Goal: Information Seeking & Learning: Learn about a topic

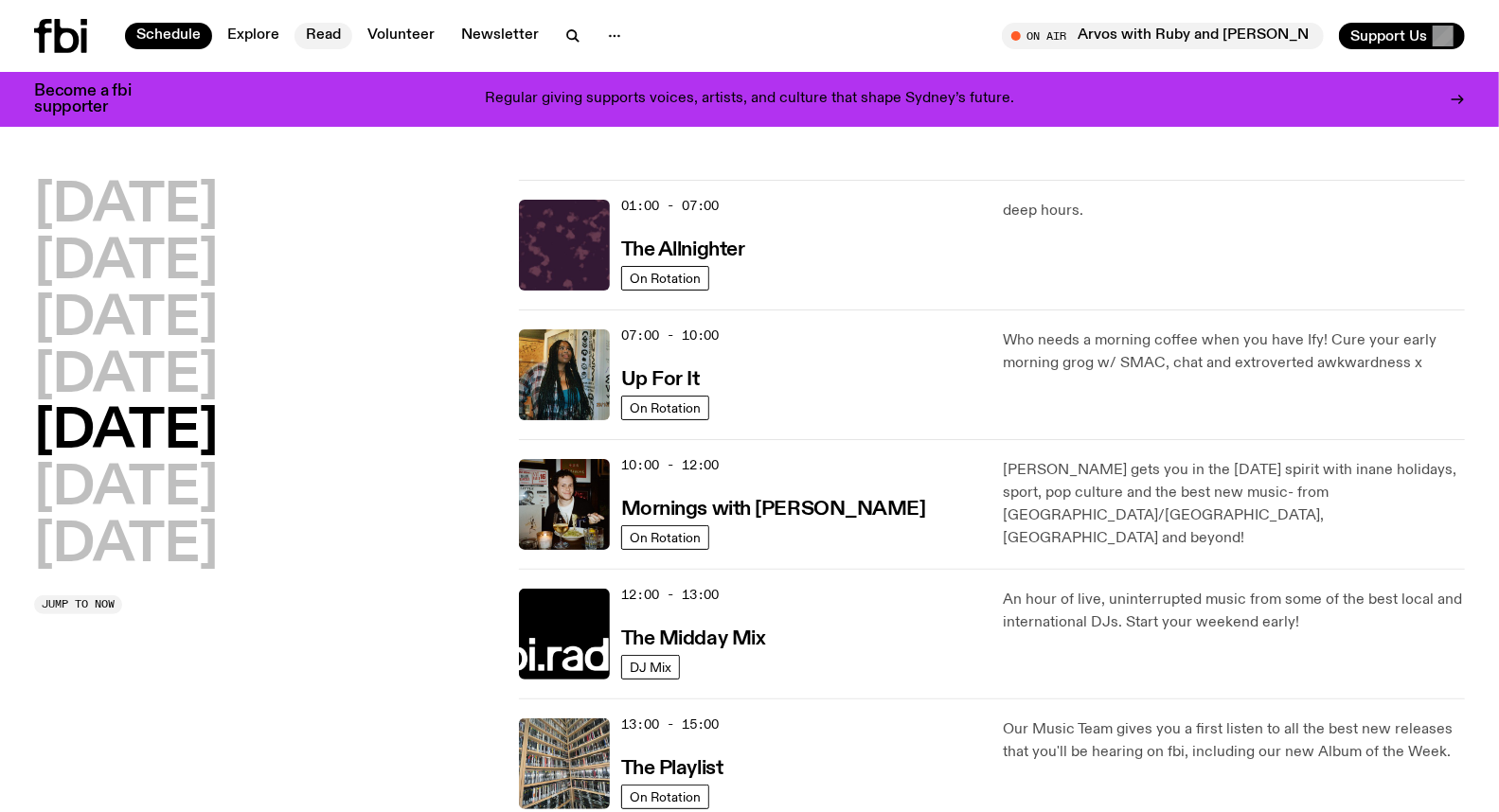
click at [318, 38] on link "Read" at bounding box center [323, 36] width 58 height 27
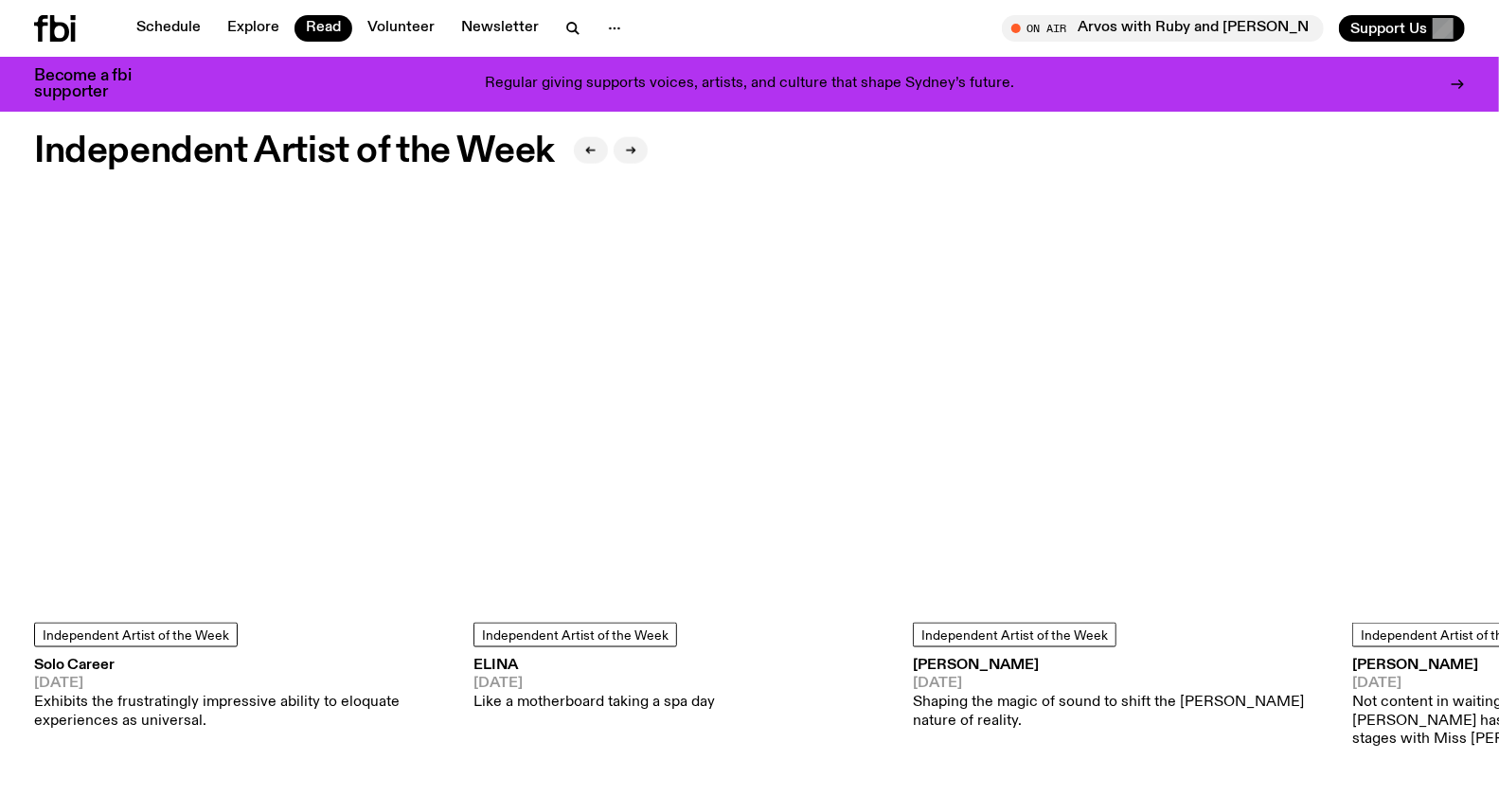
scroll to position [1576, 0]
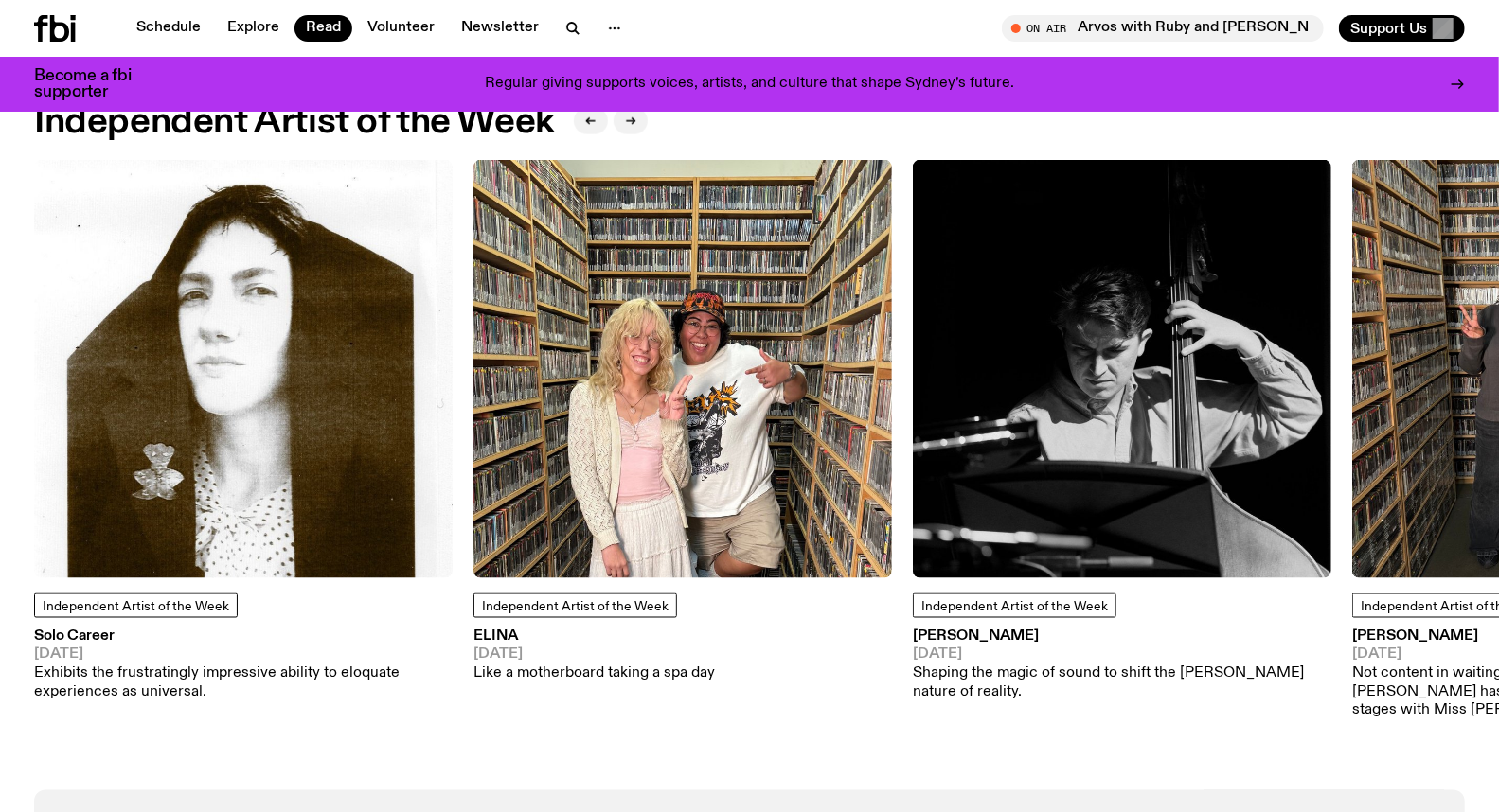
click at [655, 427] on img at bounding box center [682, 369] width 419 height 418
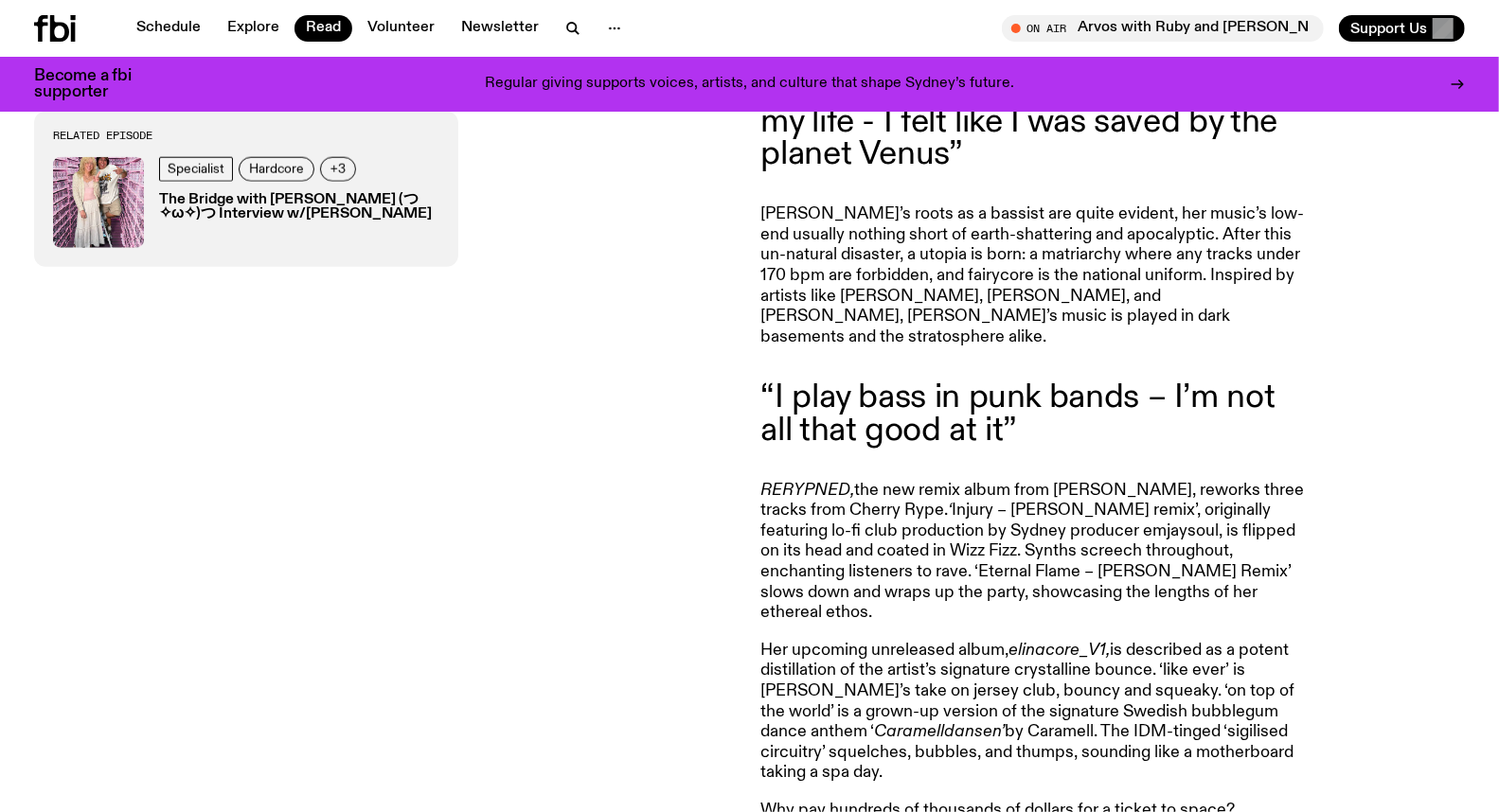
scroll to position [1255, 0]
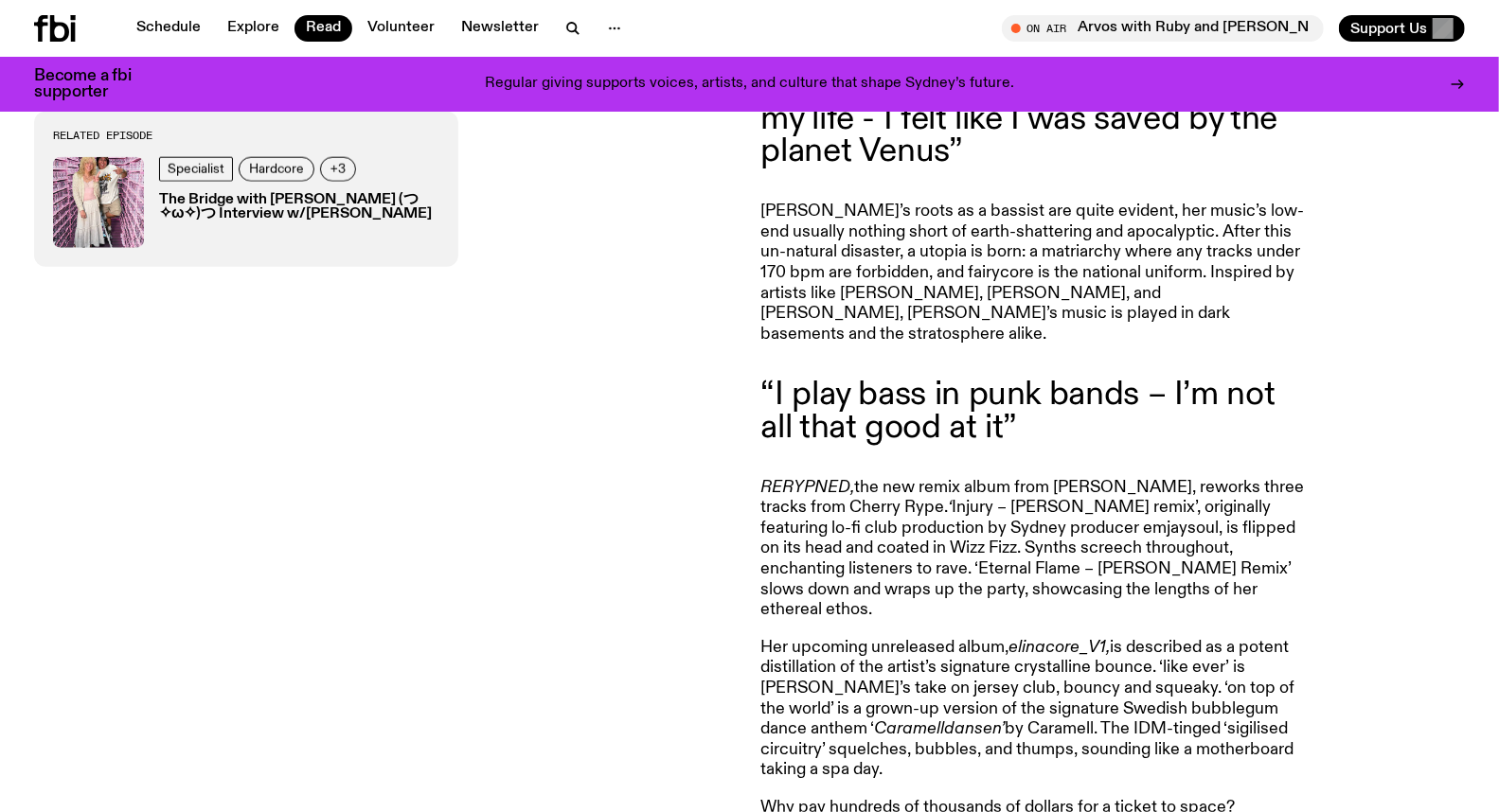
click at [78, 204] on img at bounding box center [98, 202] width 91 height 91
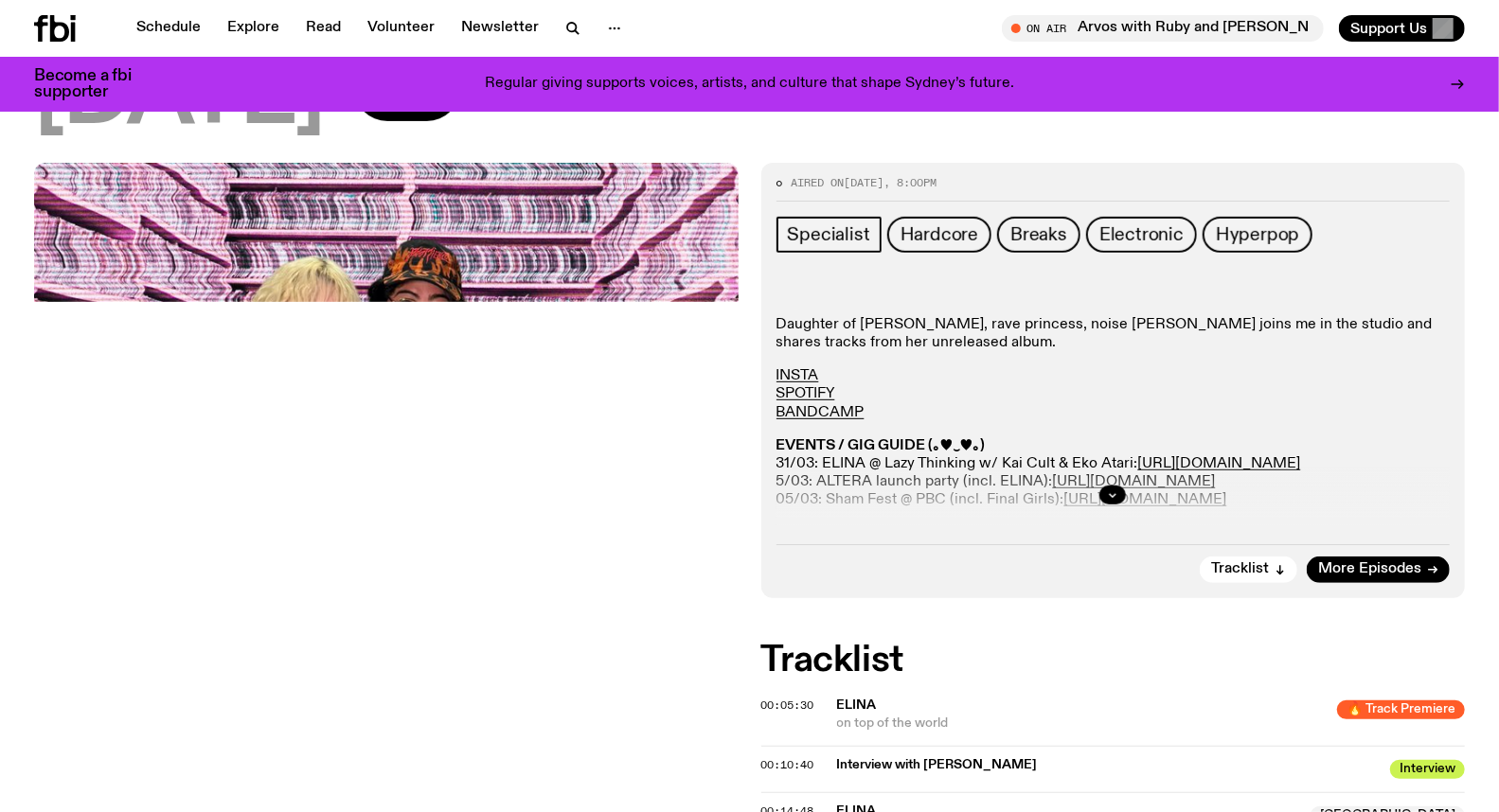
scroll to position [410, 0]
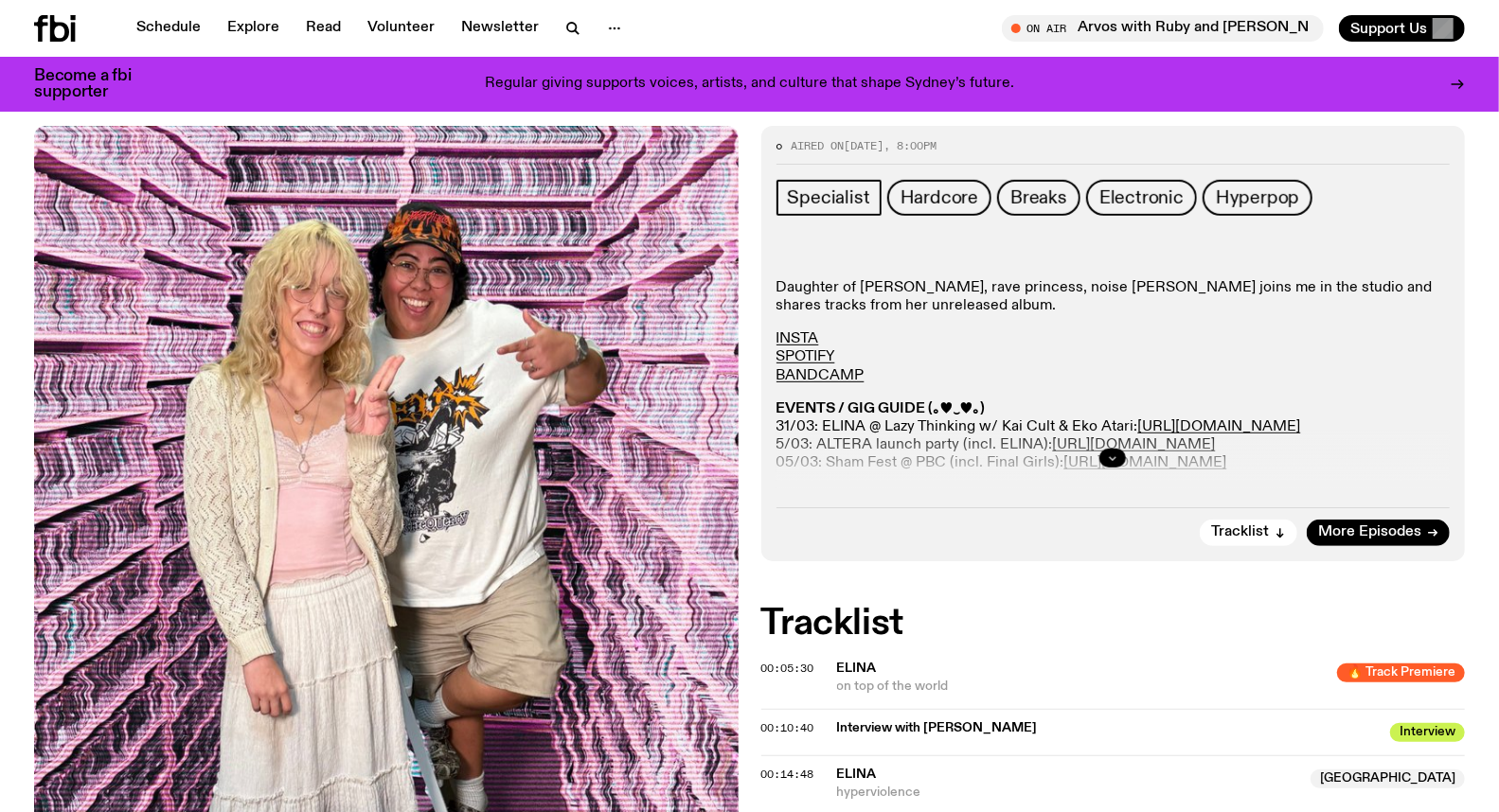
click at [1116, 453] on icon "button" at bounding box center [1113, 458] width 11 height 11
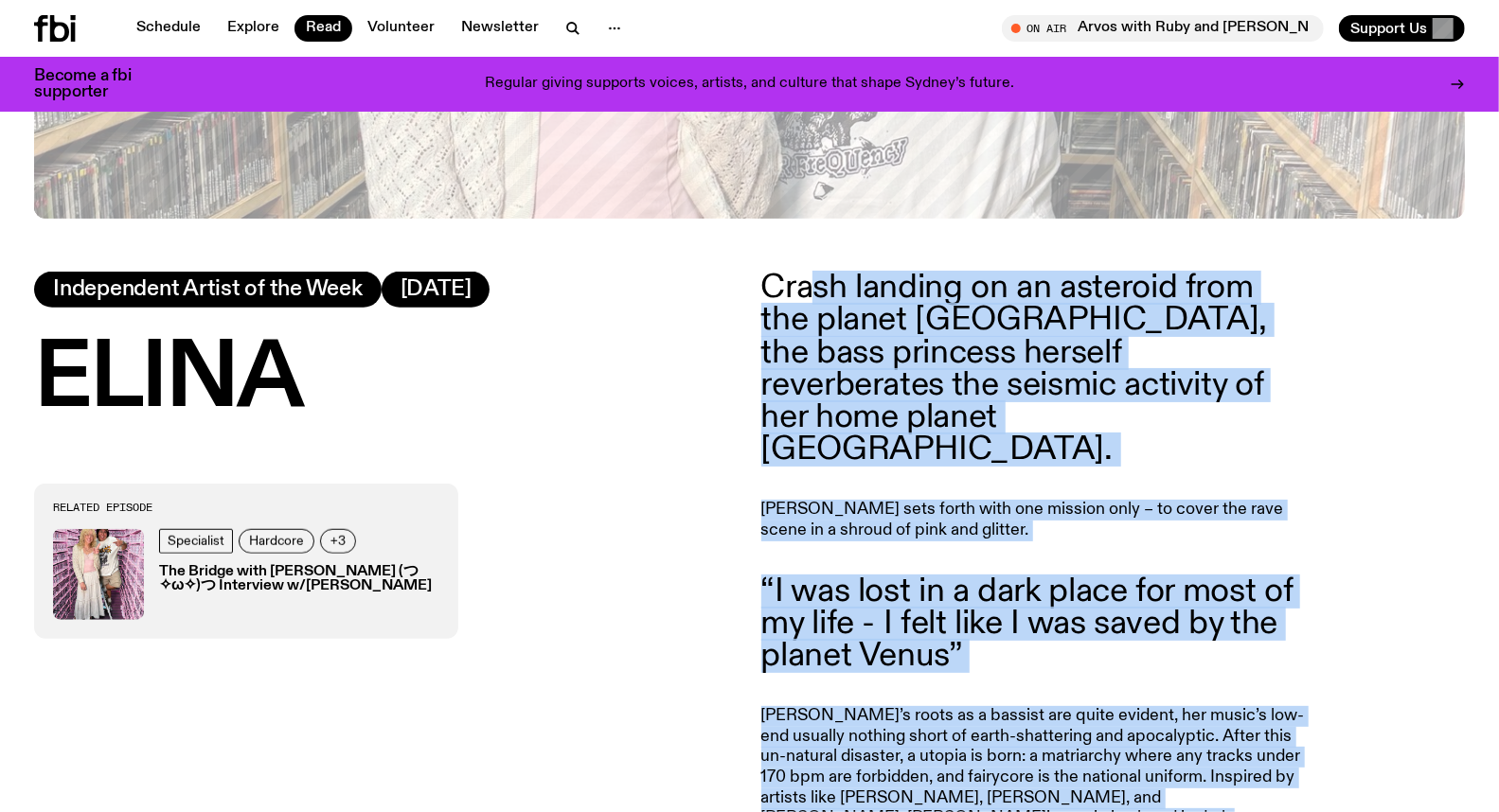
scroll to position [624, 0]
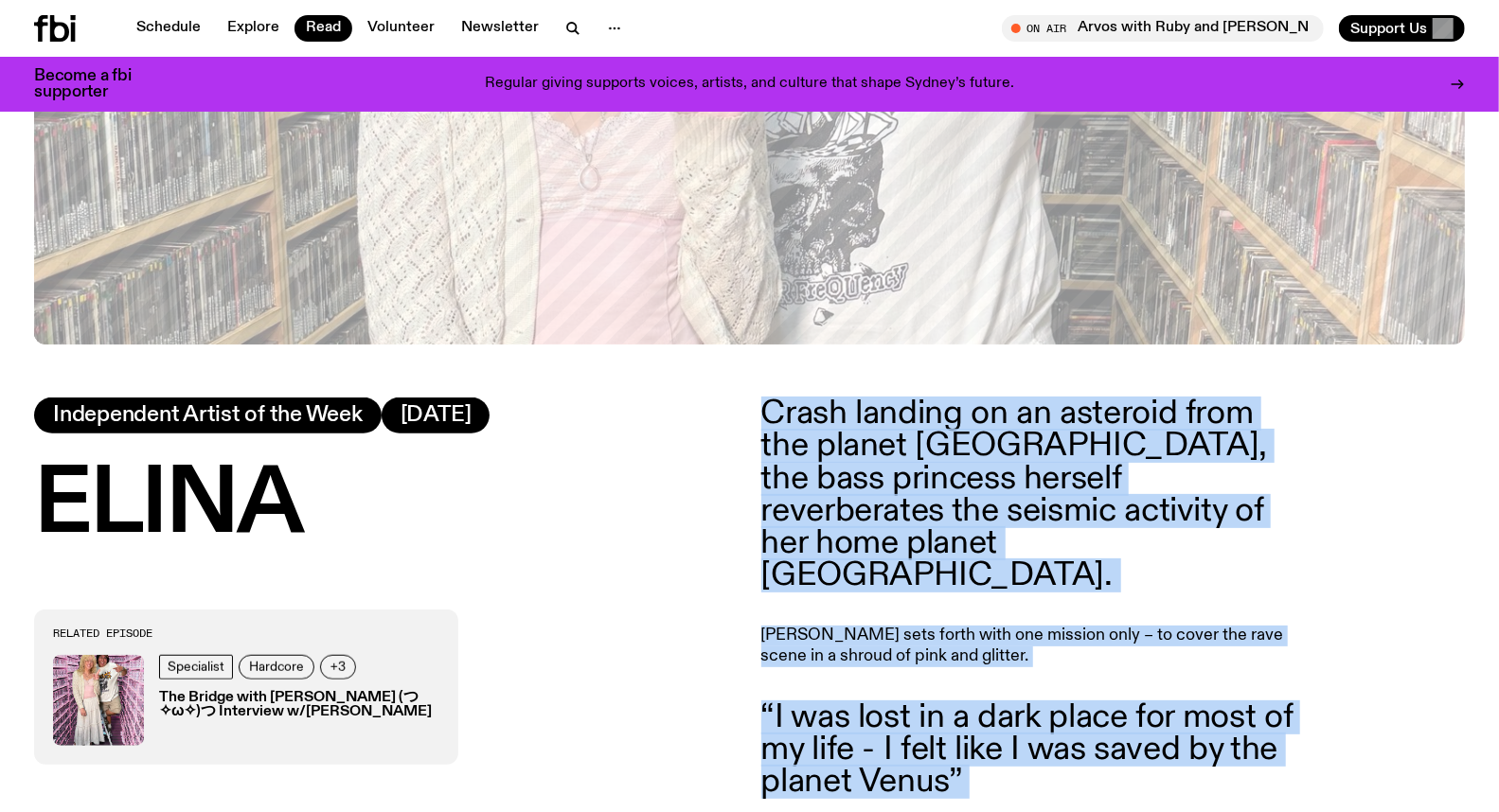
drag, startPoint x: 933, startPoint y: 682, endPoint x: 761, endPoint y: 411, distance: 321.0
copy article "Lorem ipsumdo si am consecte adip eli seddoe Tempo, inc utla etdolore magnaal e…"
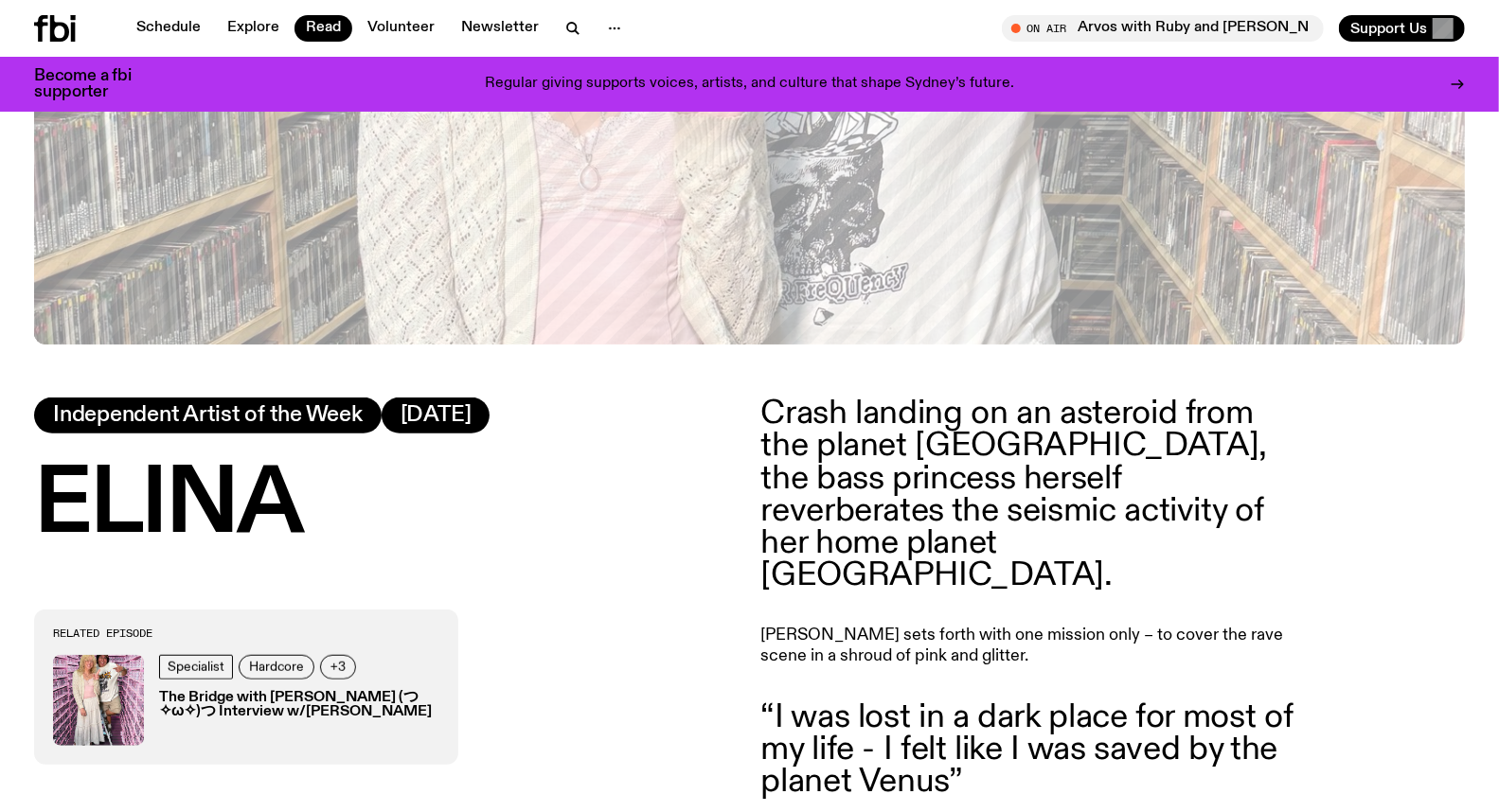
click at [664, 464] on h1 "ELINA" at bounding box center [386, 506] width 705 height 85
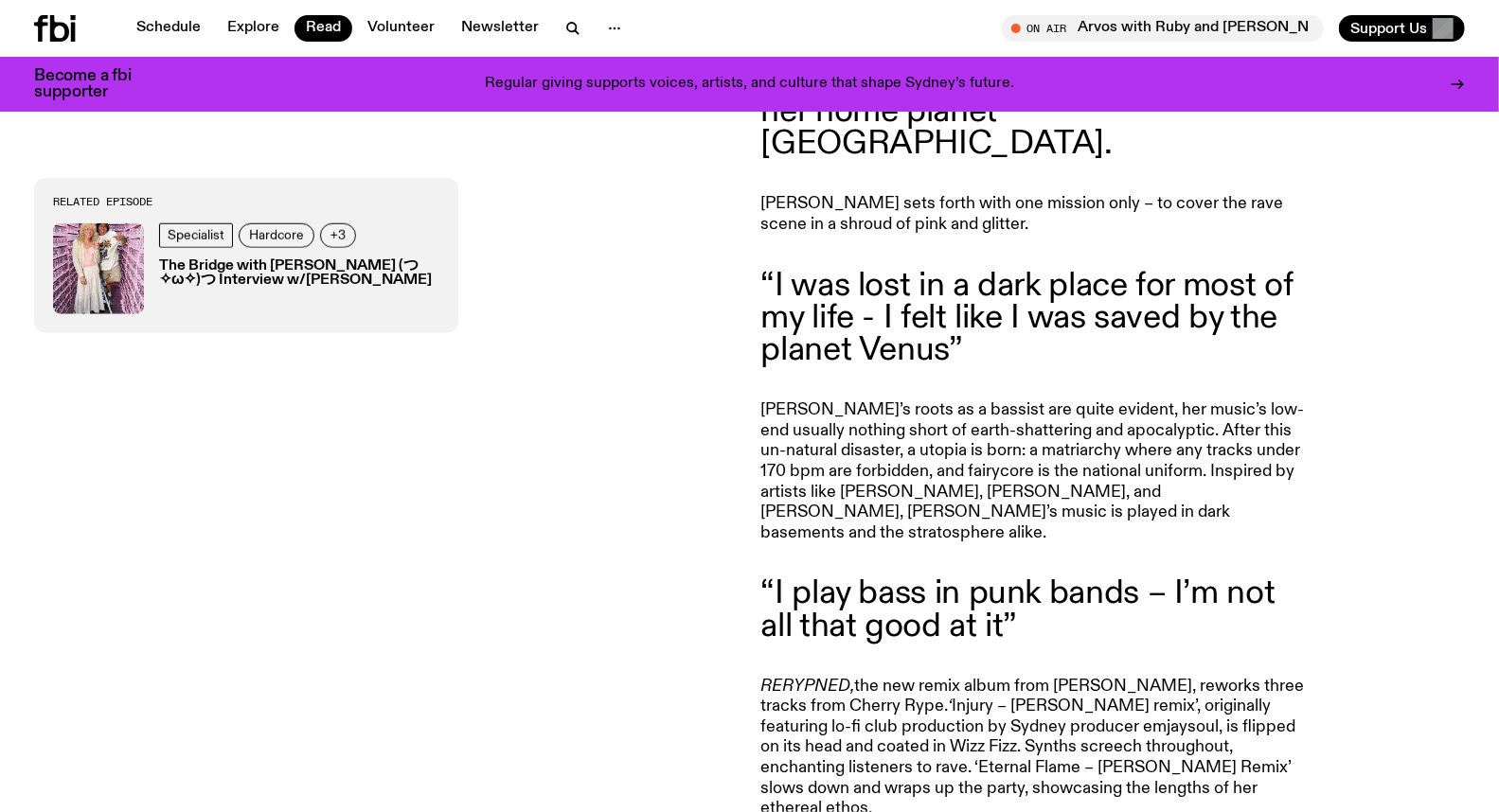
scroll to position [1045, 0]
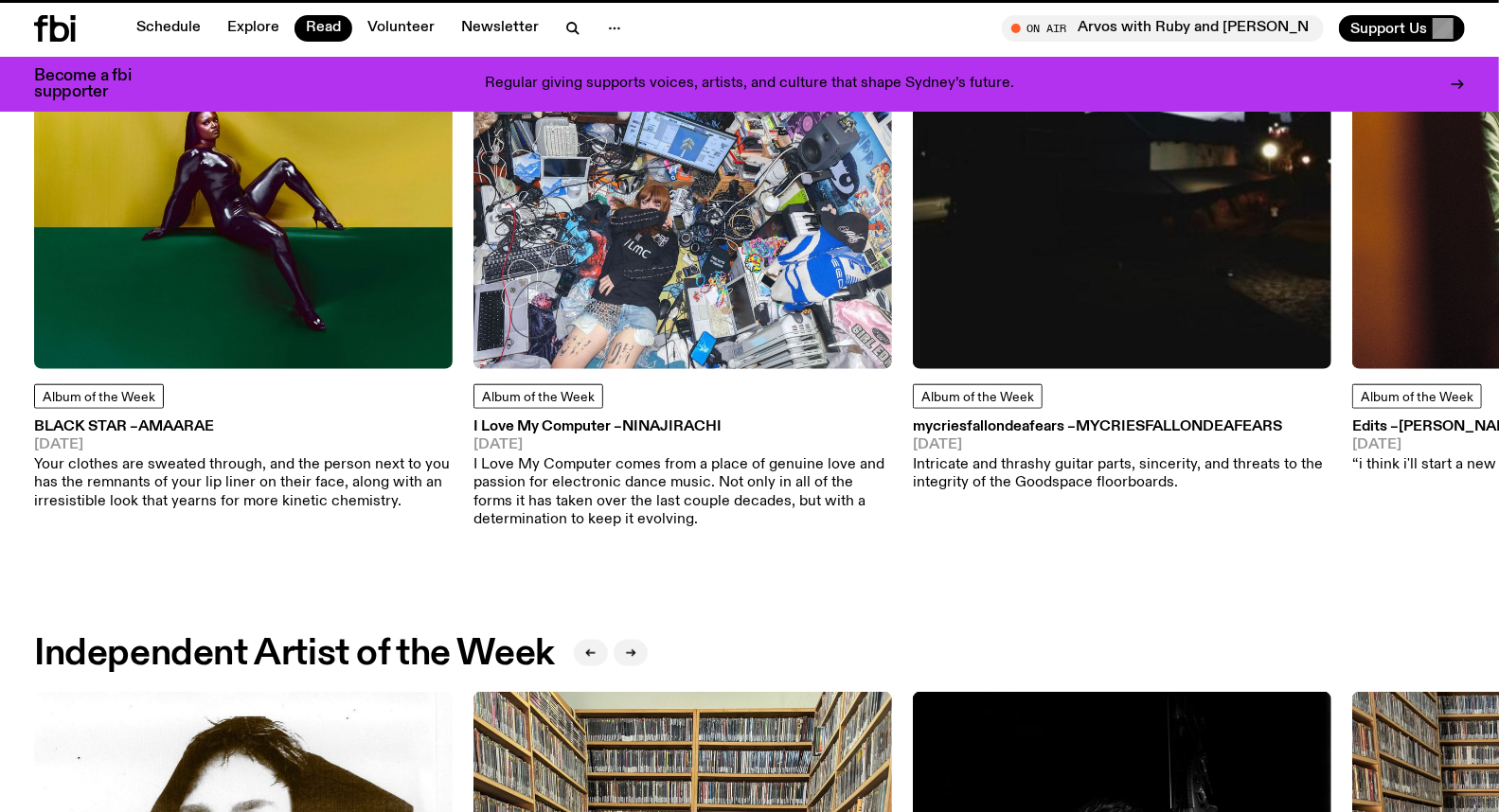
scroll to position [1576, 0]
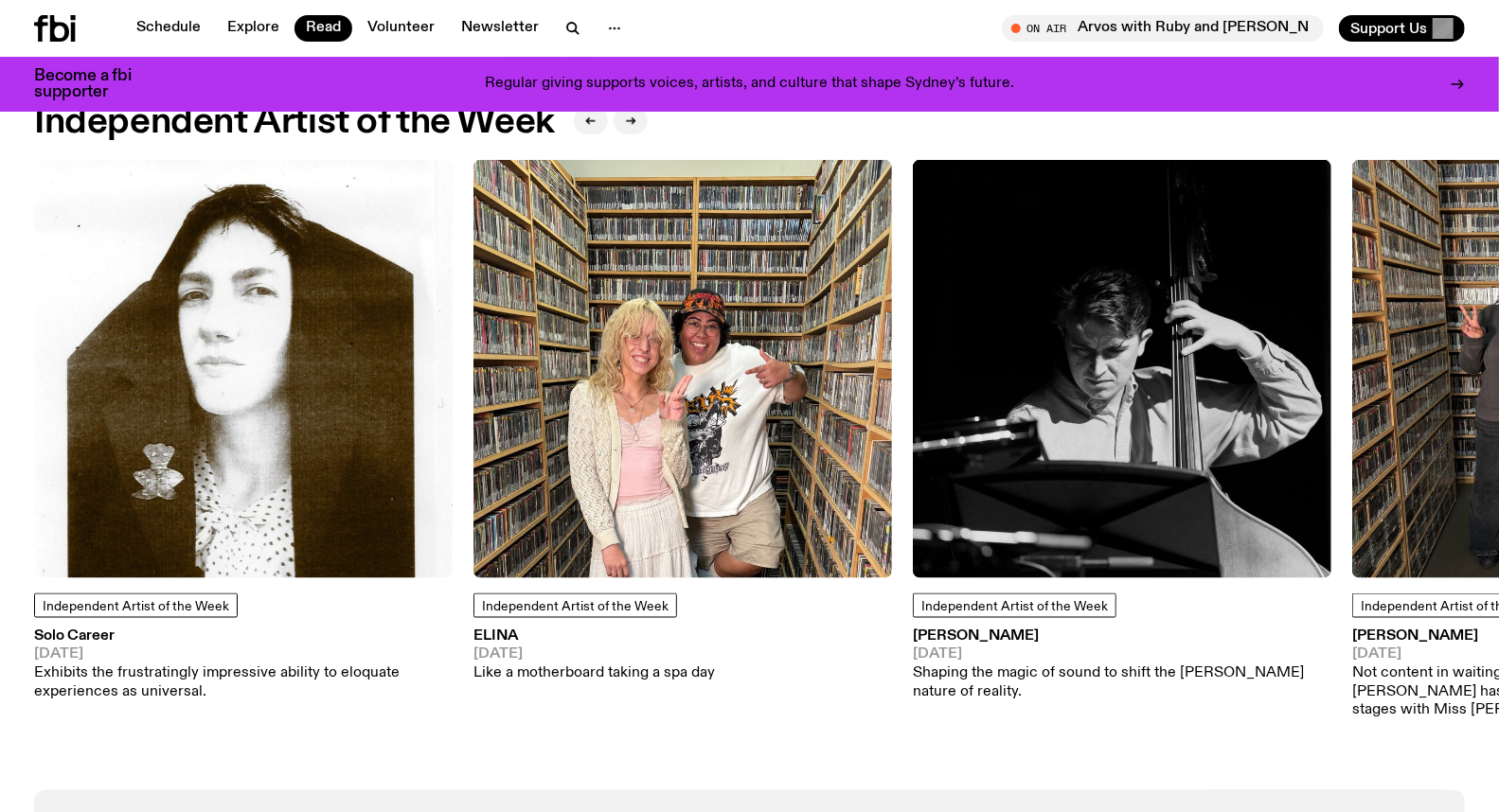
click at [85, 636] on h3 "Solo Career" at bounding box center [243, 636] width 419 height 14
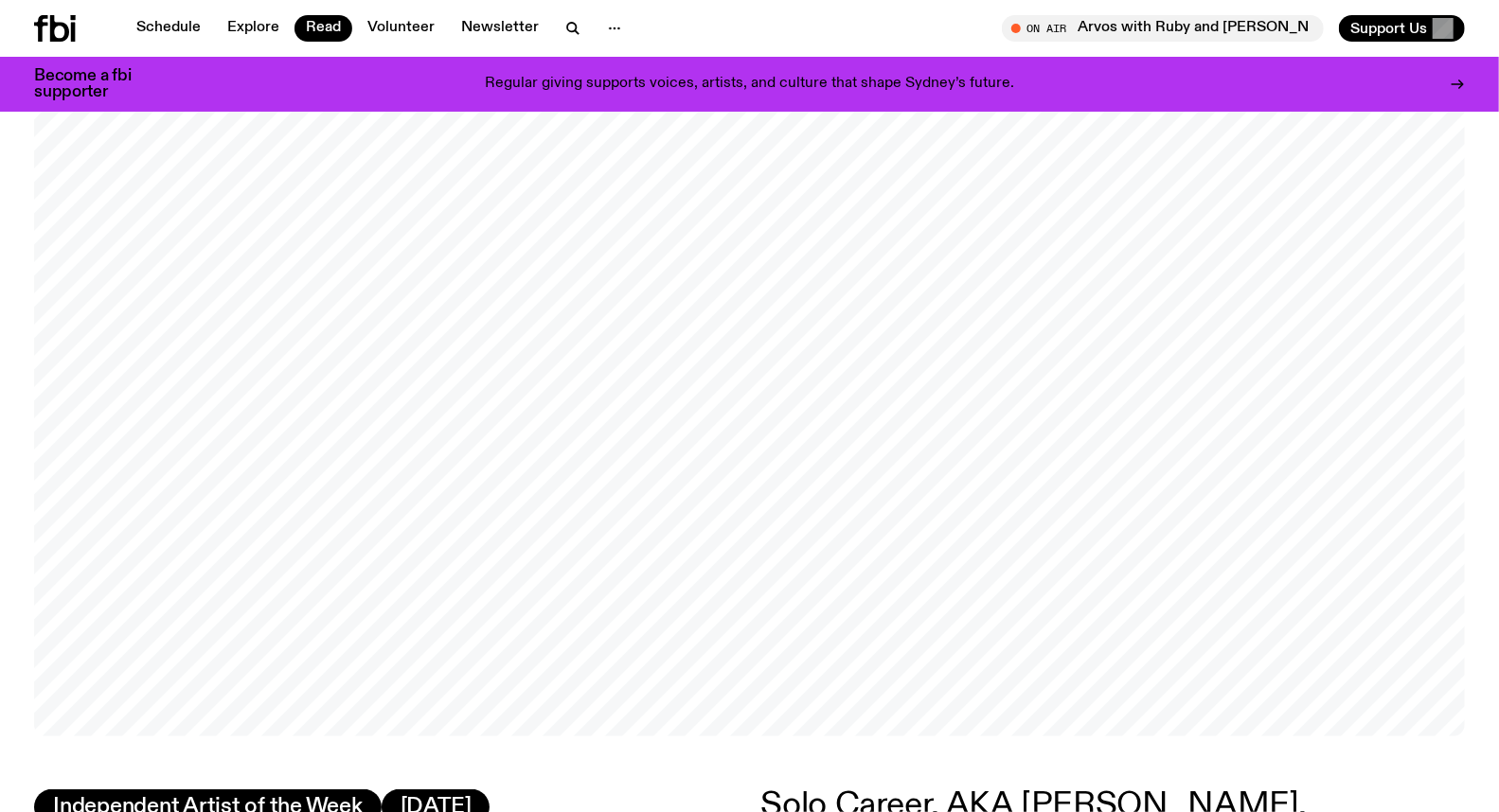
scroll to position [196, 0]
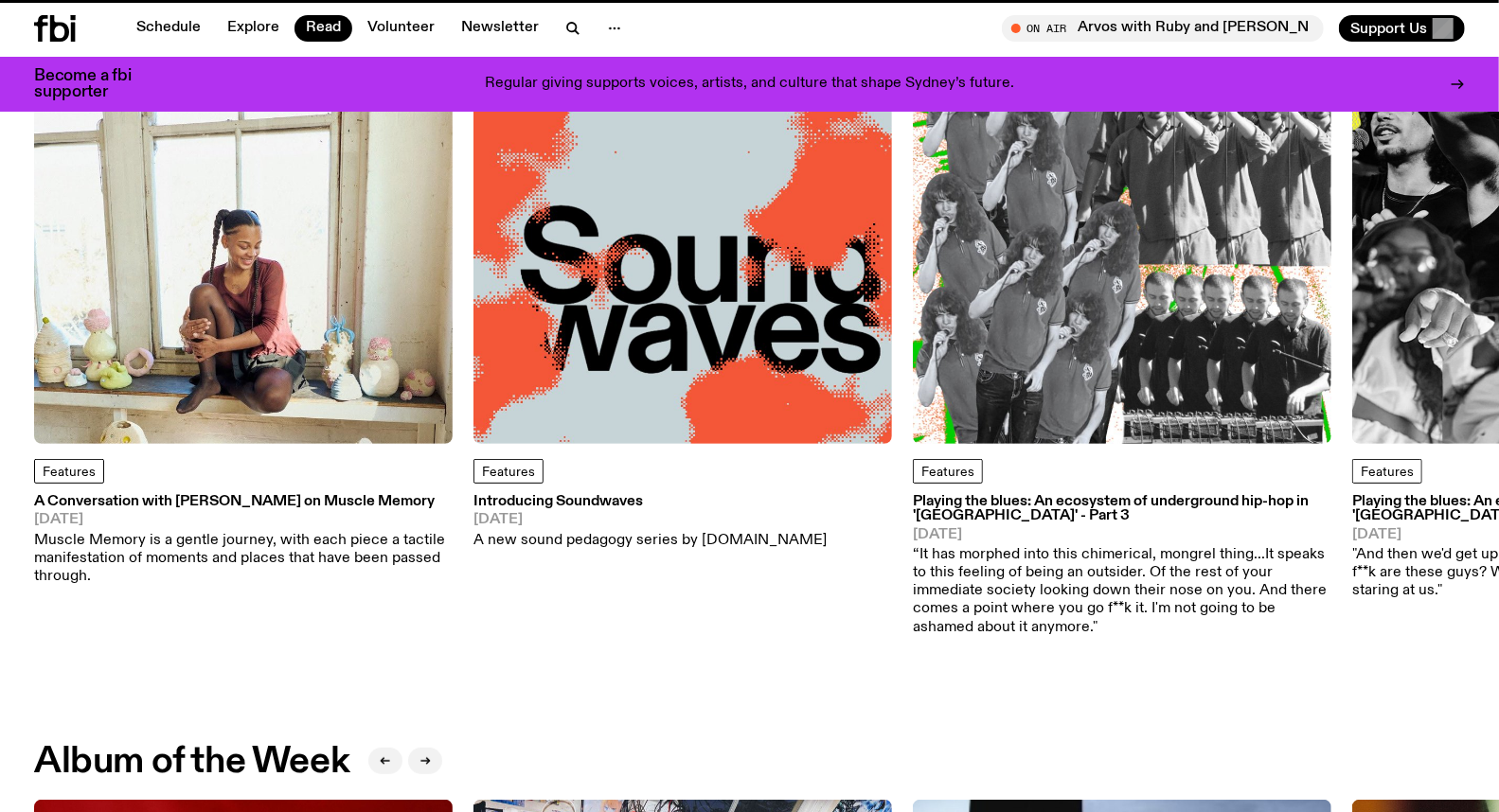
scroll to position [1576, 0]
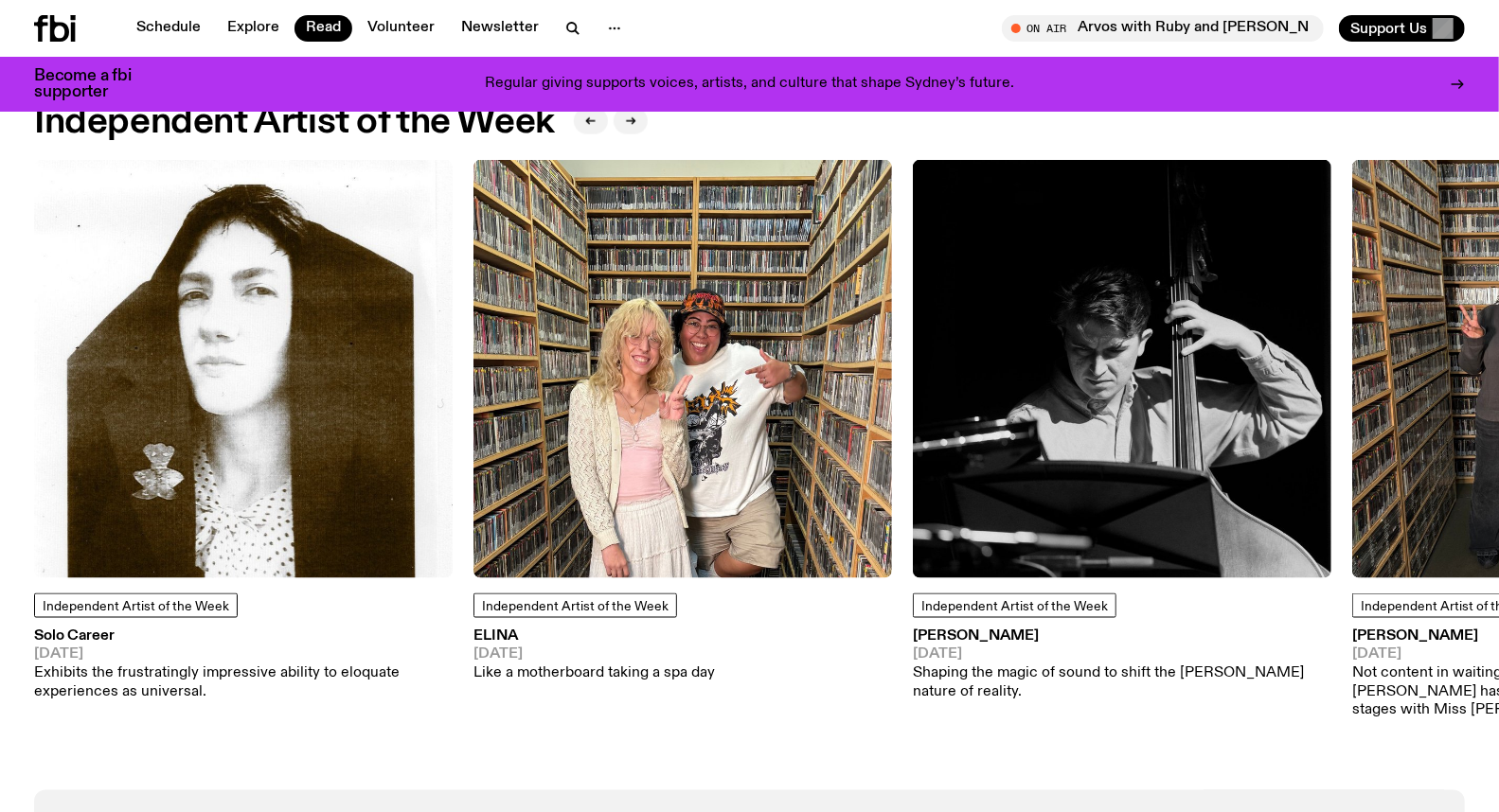
drag, startPoint x: 175, startPoint y: 389, endPoint x: 98, endPoint y: 372, distance: 78.9
click at [98, 372] on img at bounding box center [243, 369] width 419 height 418
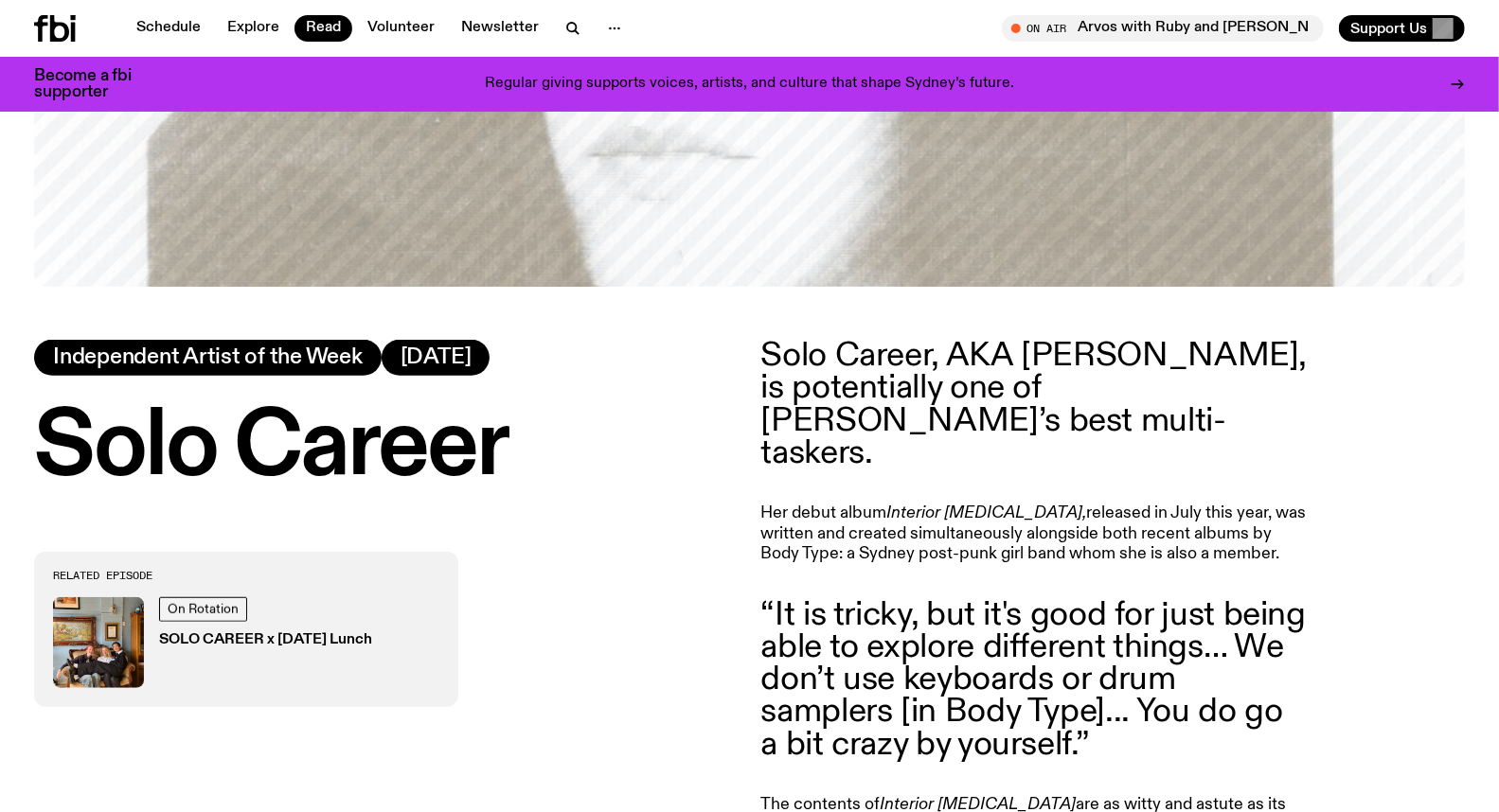
scroll to position [725, 0]
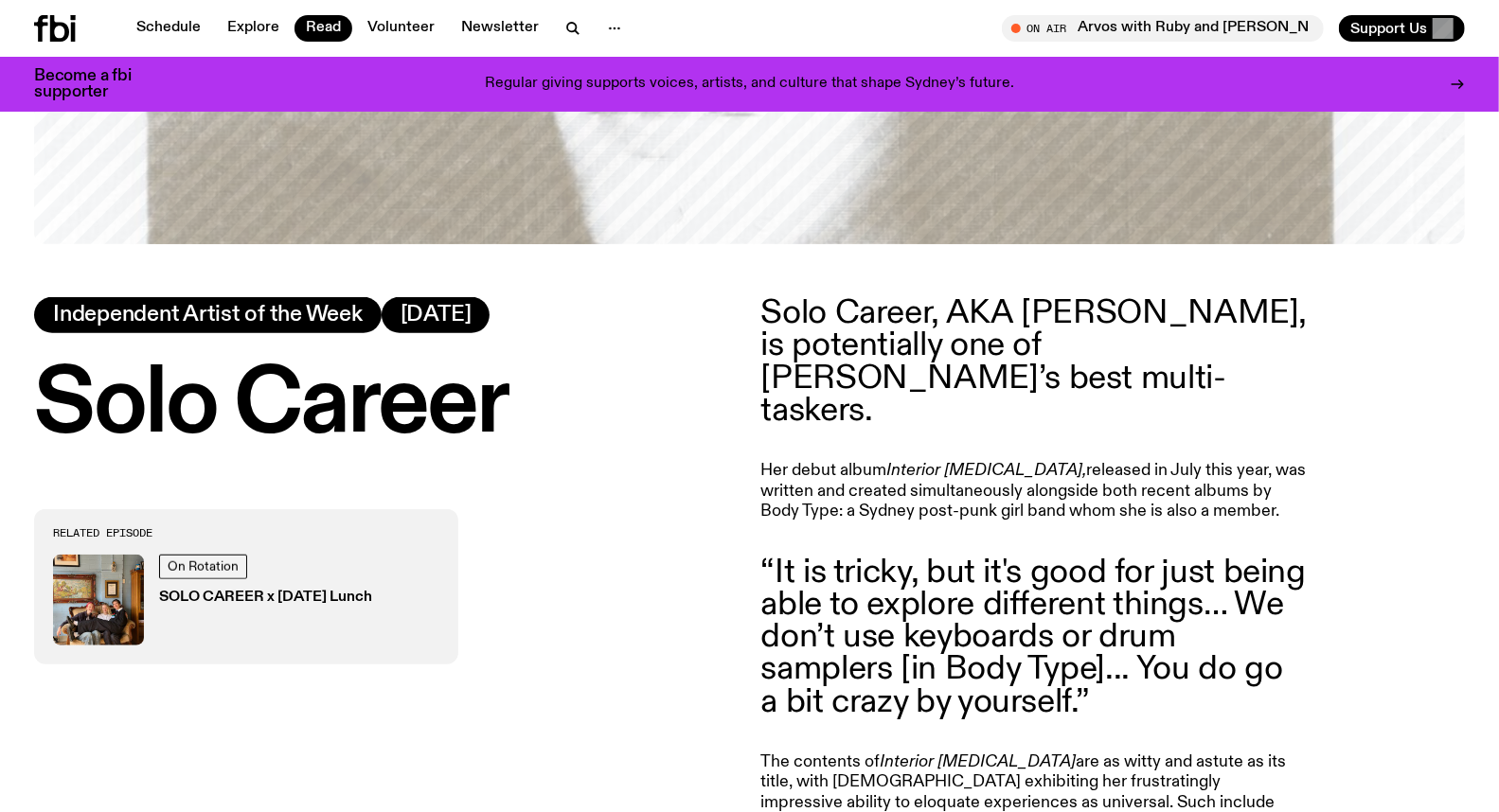
click at [91, 611] on img at bounding box center [98, 599] width 91 height 91
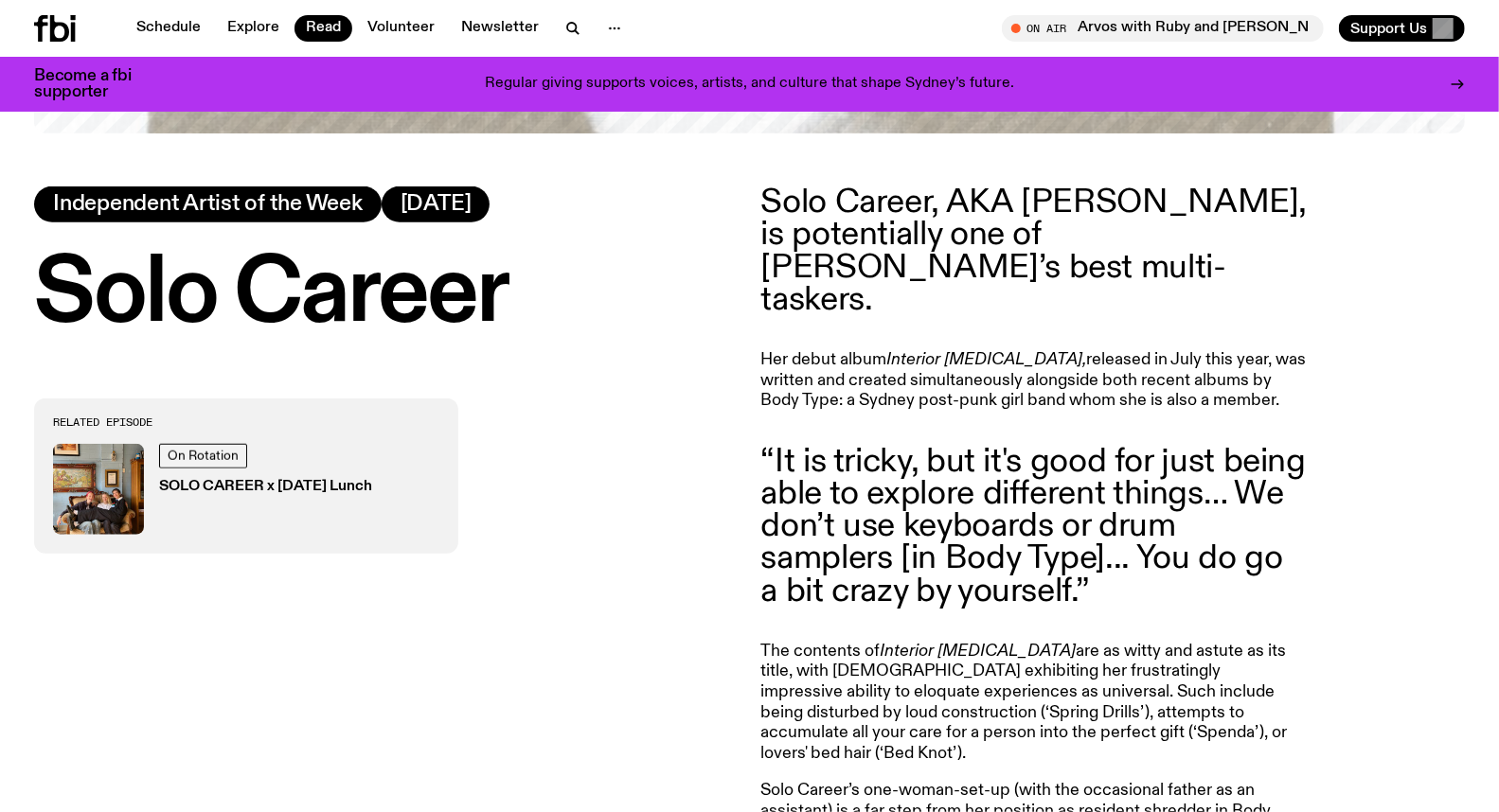
scroll to position [812, 0]
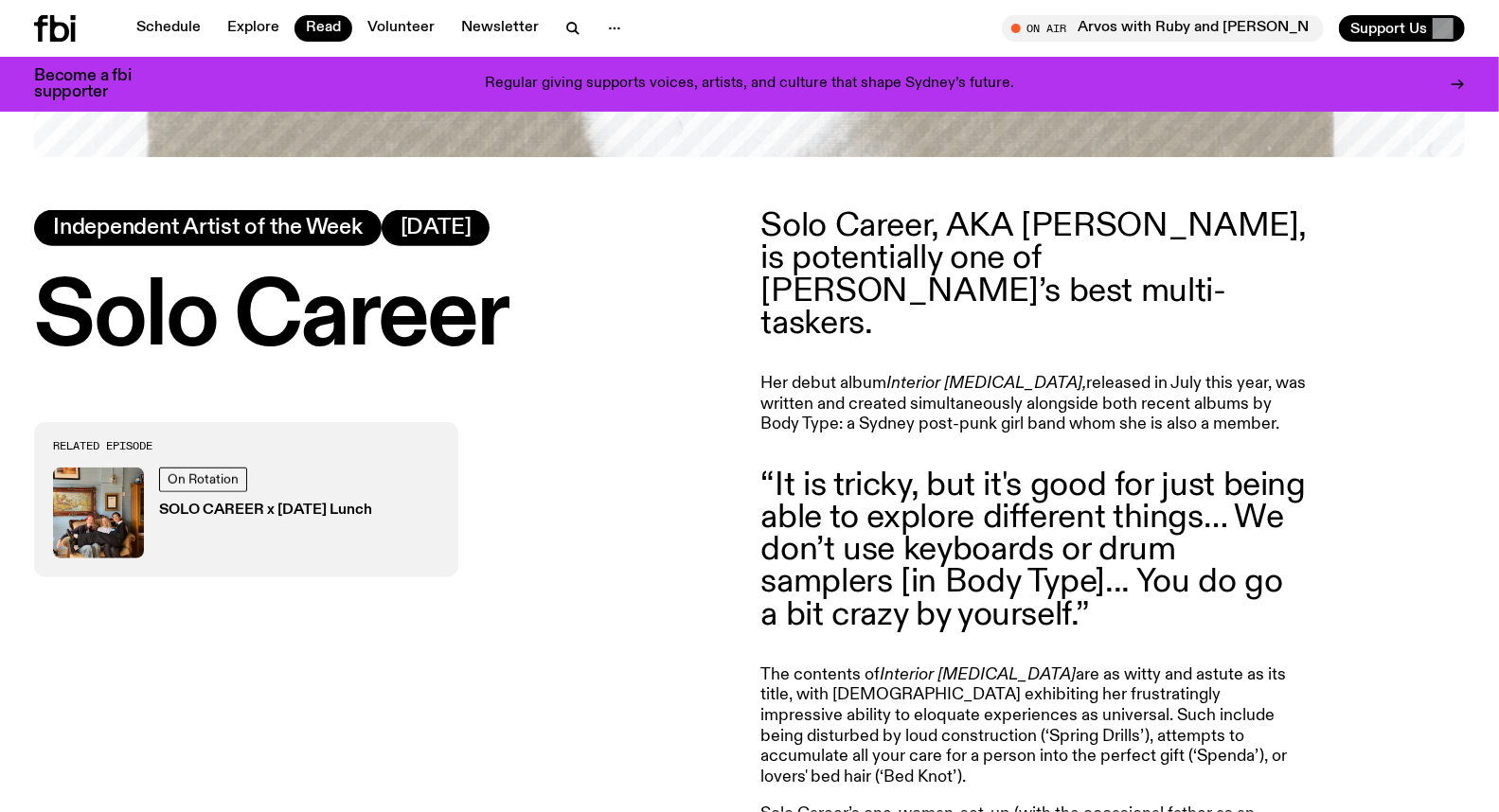
click at [72, 505] on img at bounding box center [98, 513] width 91 height 91
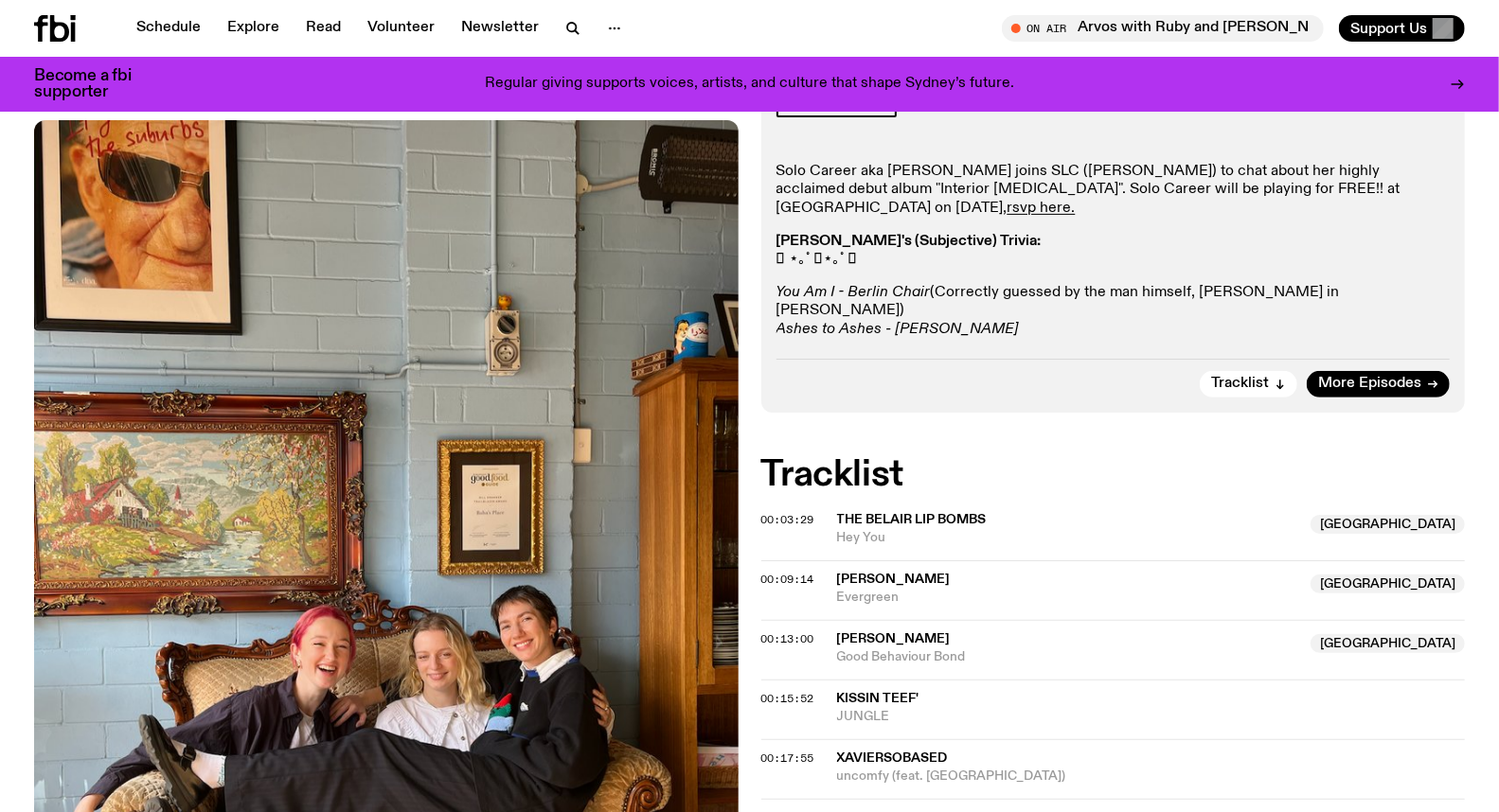
scroll to position [413, 0]
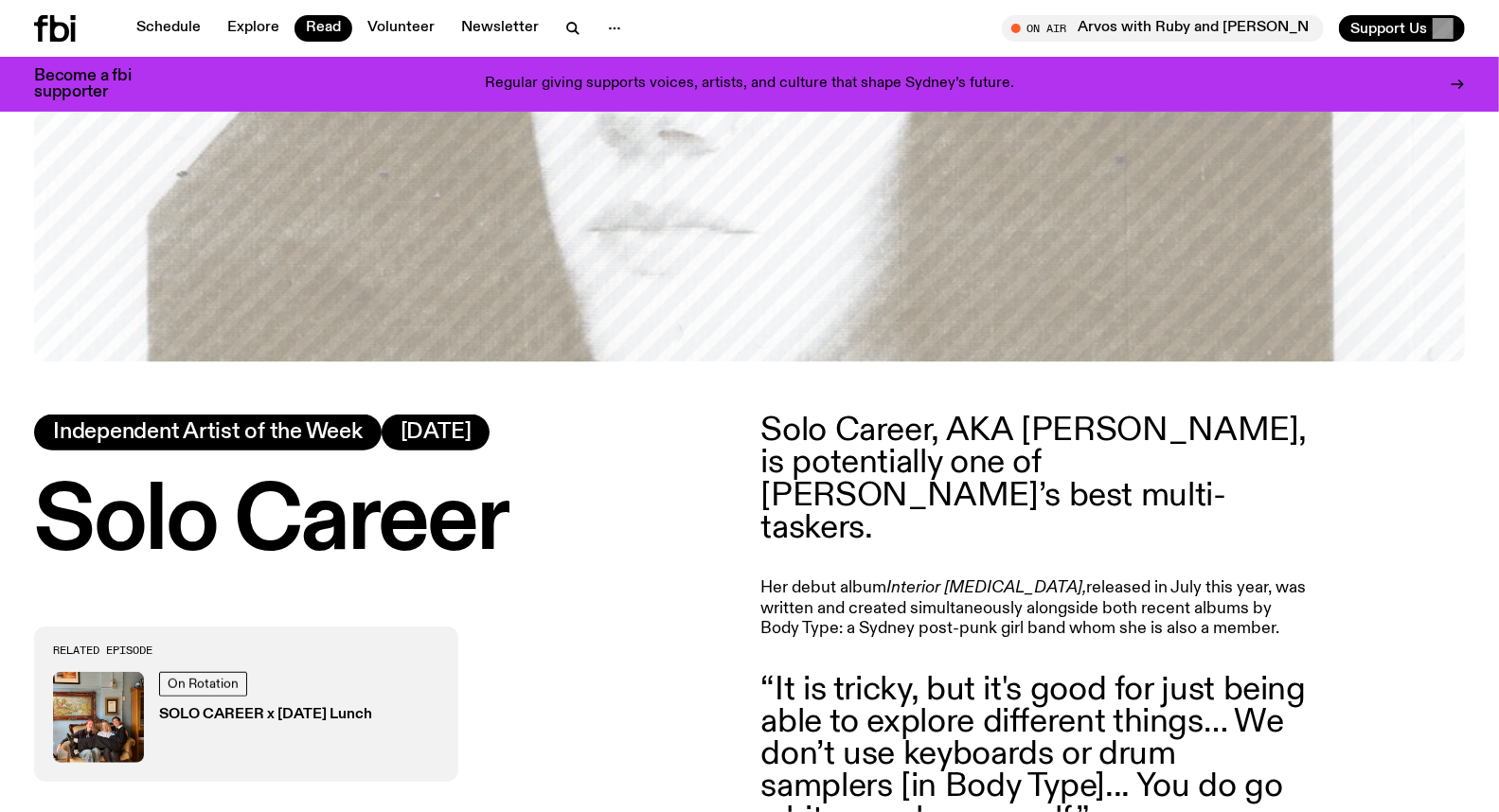
scroll to position [601, 0]
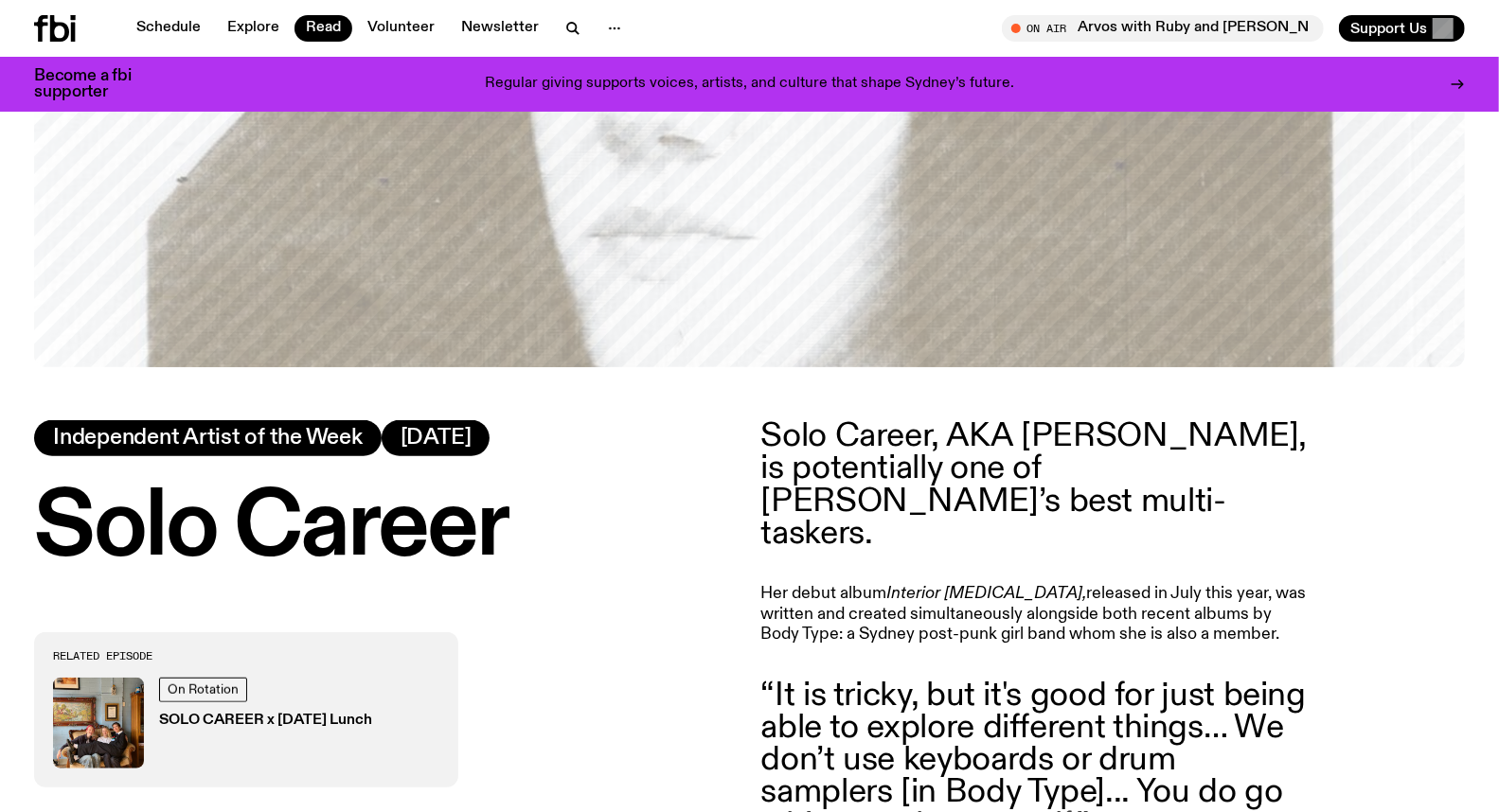
drag, startPoint x: 972, startPoint y: 380, endPoint x: 764, endPoint y: 563, distance: 277.0
copy article "Lor ipsum dolor Sitametc Adipisci, elitsedd ei Temp inci utla, etd magnaal eni …"
click at [191, 29] on link "Schedule" at bounding box center [168, 29] width 87 height 27
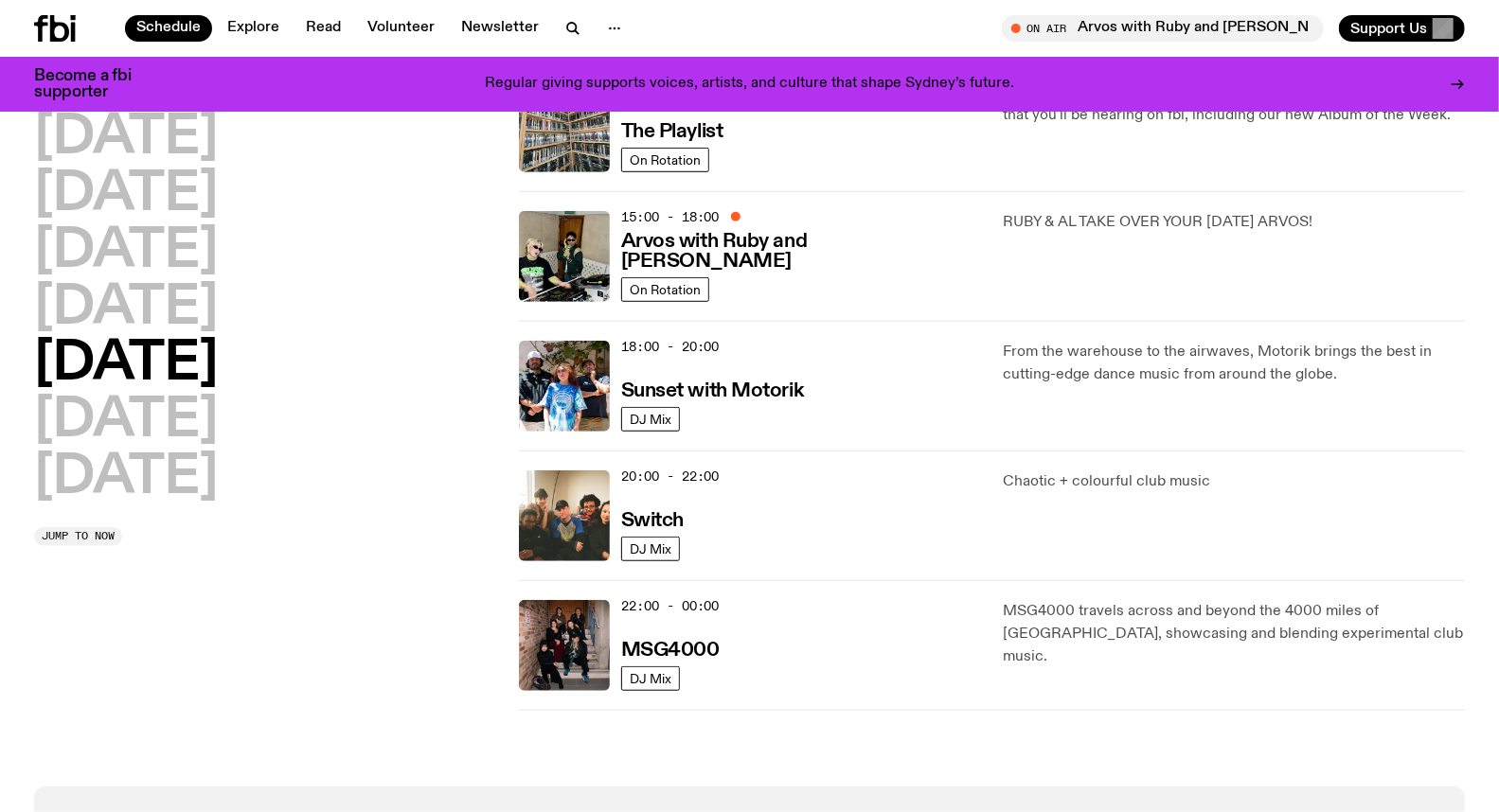
scroll to position [517, 0]
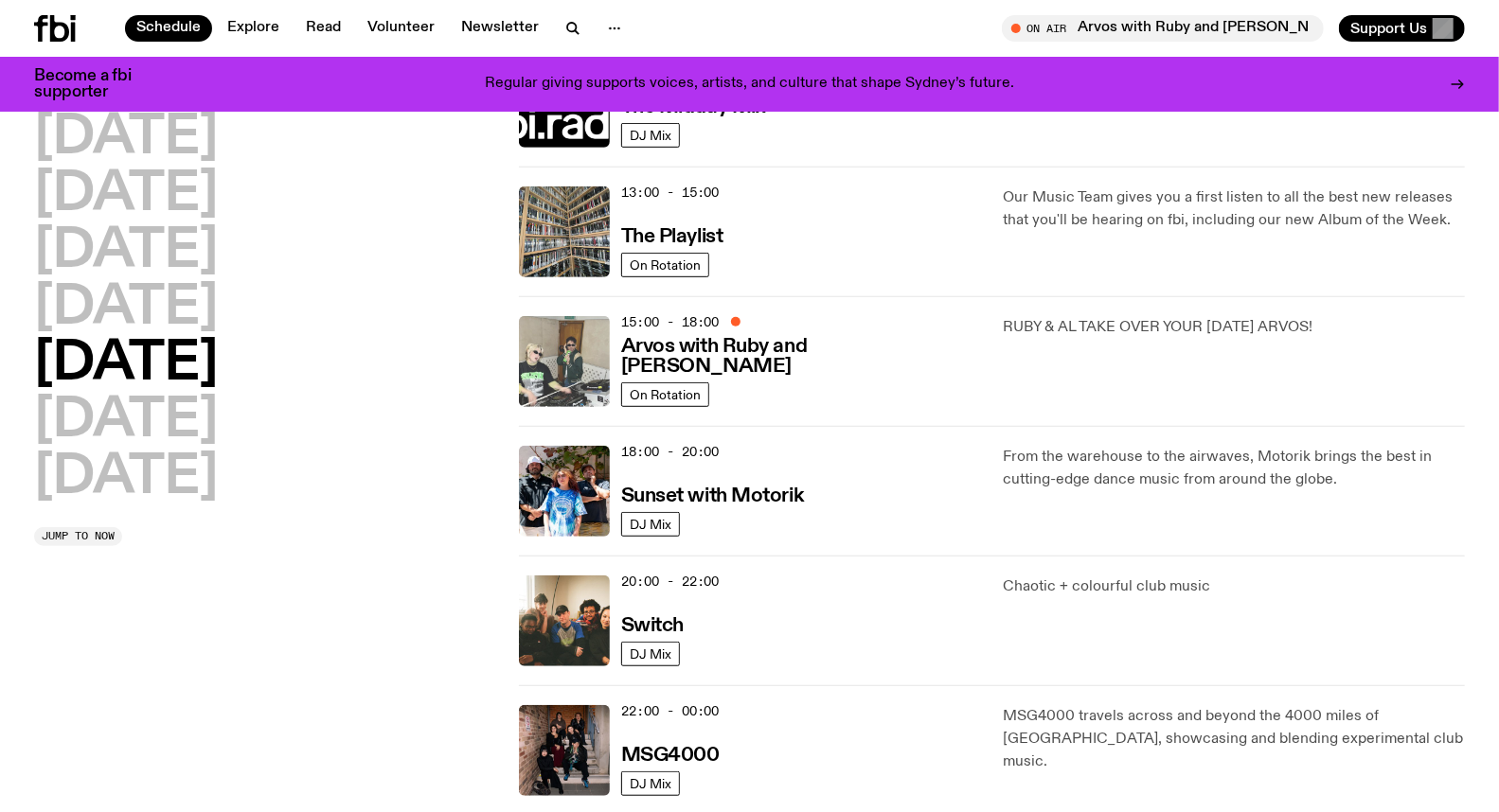
click at [563, 362] on img at bounding box center [564, 361] width 91 height 91
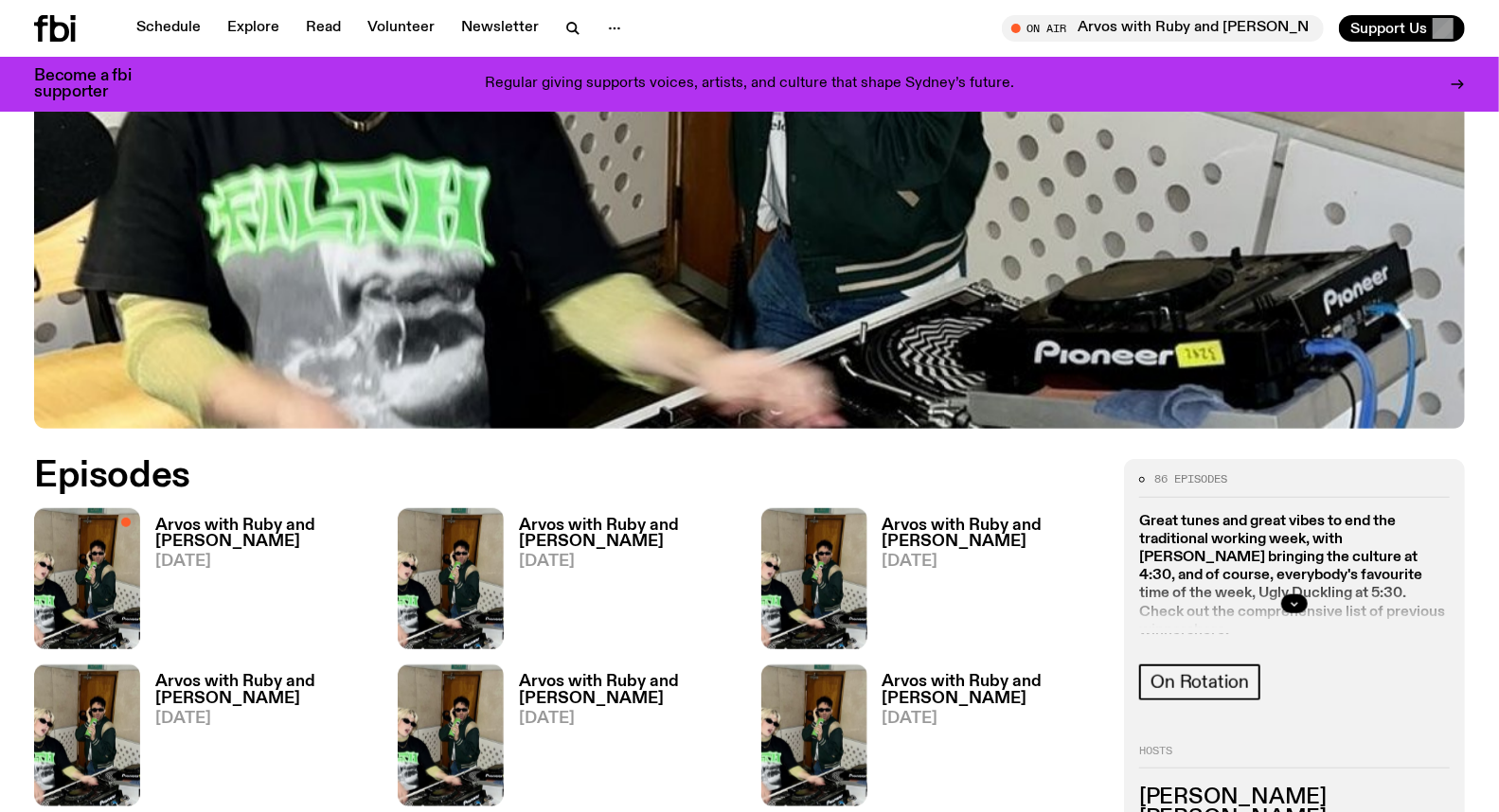
scroll to position [723, 0]
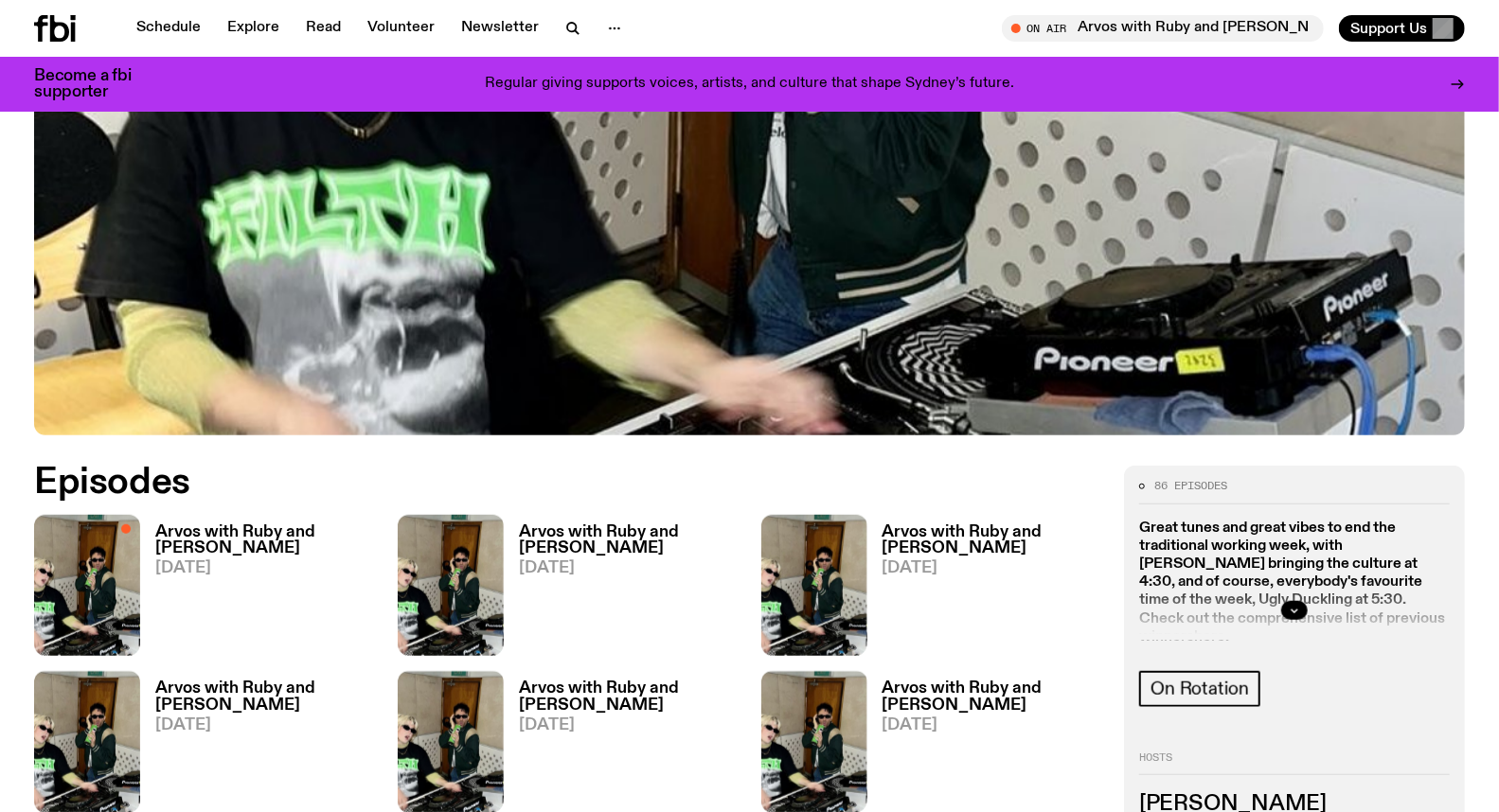
click at [282, 524] on h3 "Arvos with Ruby and [PERSON_NAME]" at bounding box center [265, 540] width 219 height 32
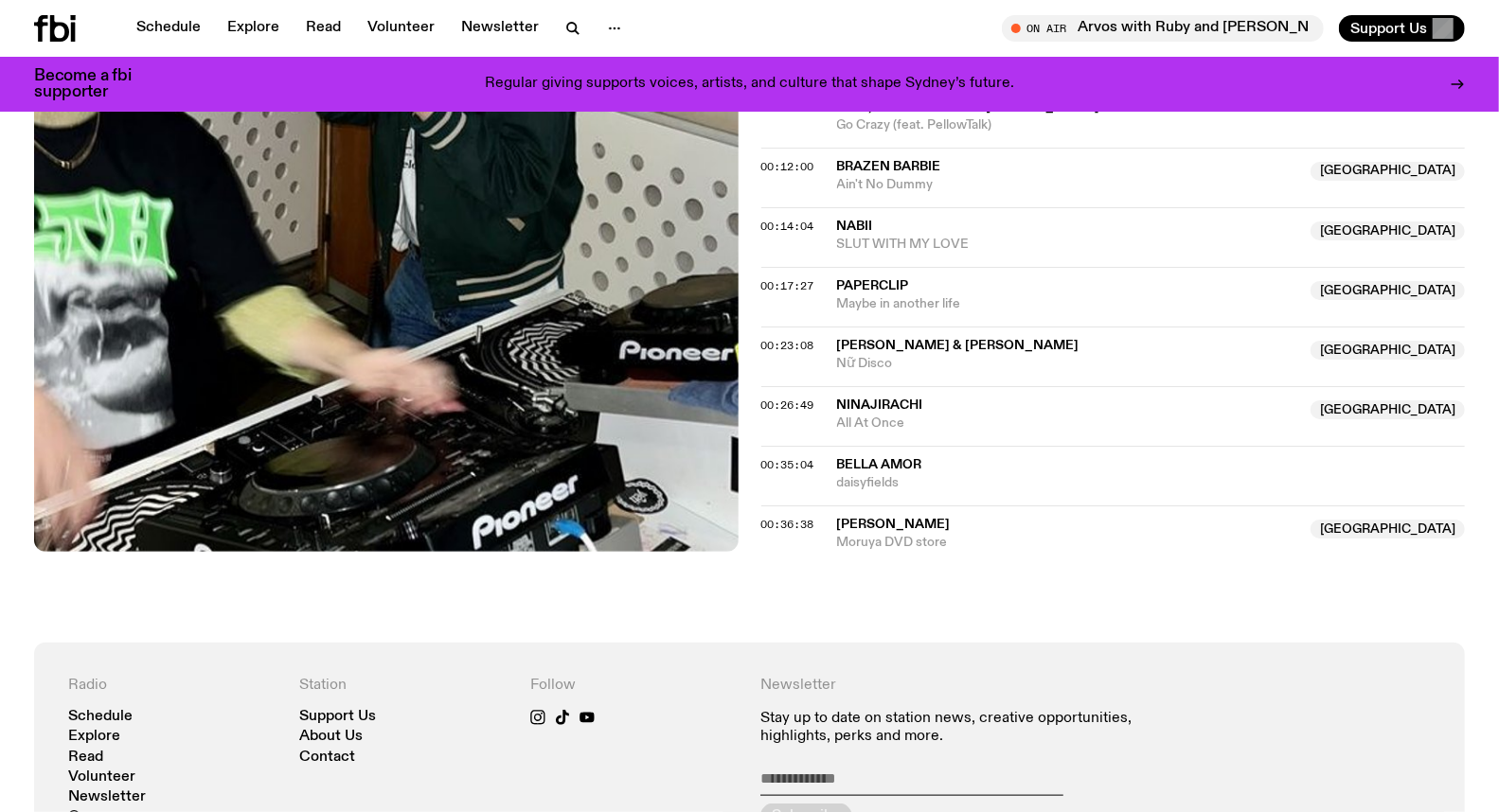
scroll to position [933, 0]
